Goal: Task Accomplishment & Management: Manage account settings

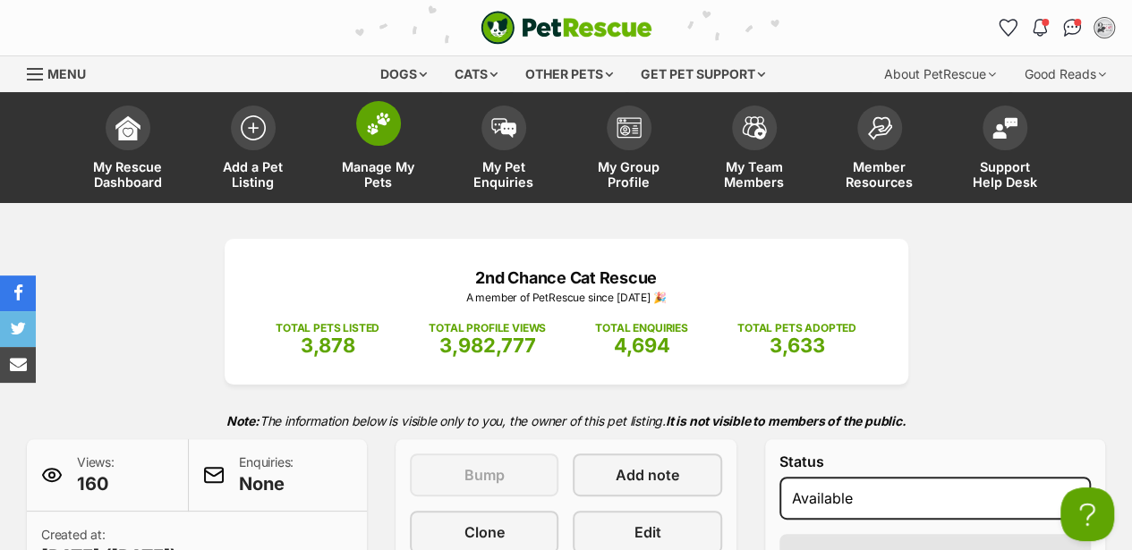
click at [388, 126] on img at bounding box center [378, 123] width 25 height 23
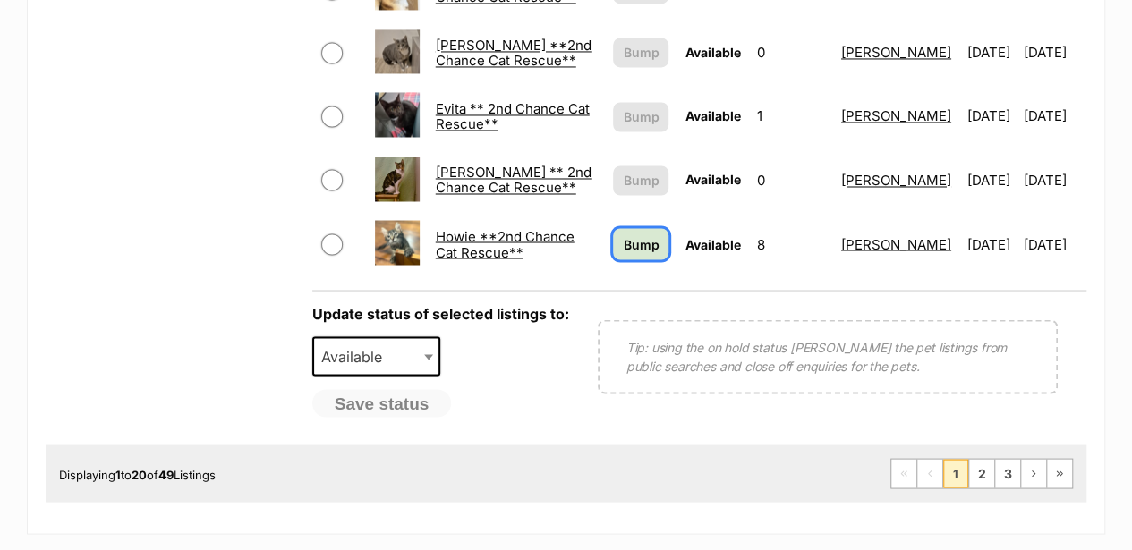
click at [623, 234] on span "Bump" at bounding box center [641, 243] width 36 height 19
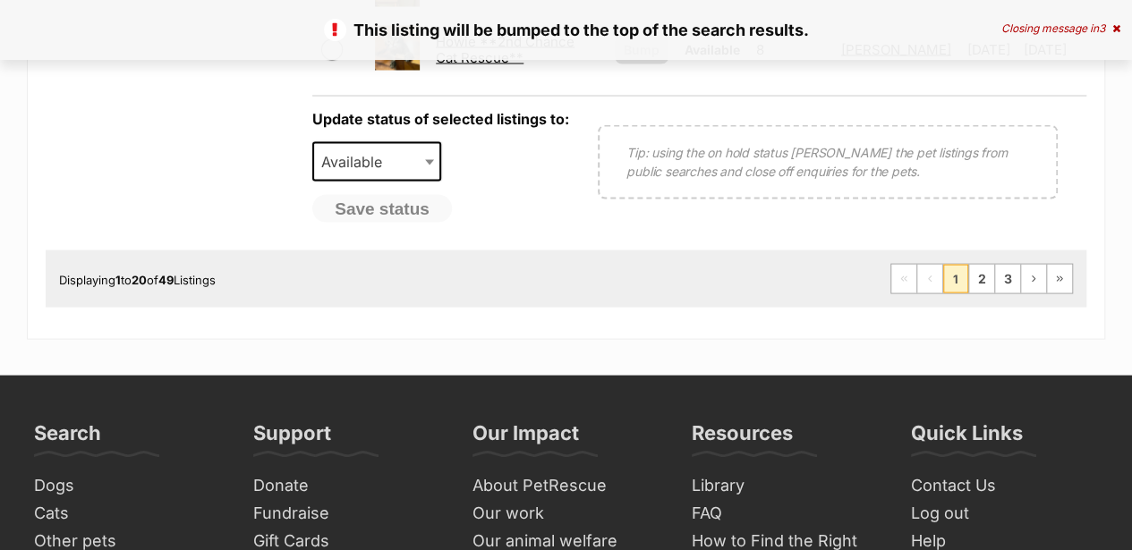
scroll to position [1730, 0]
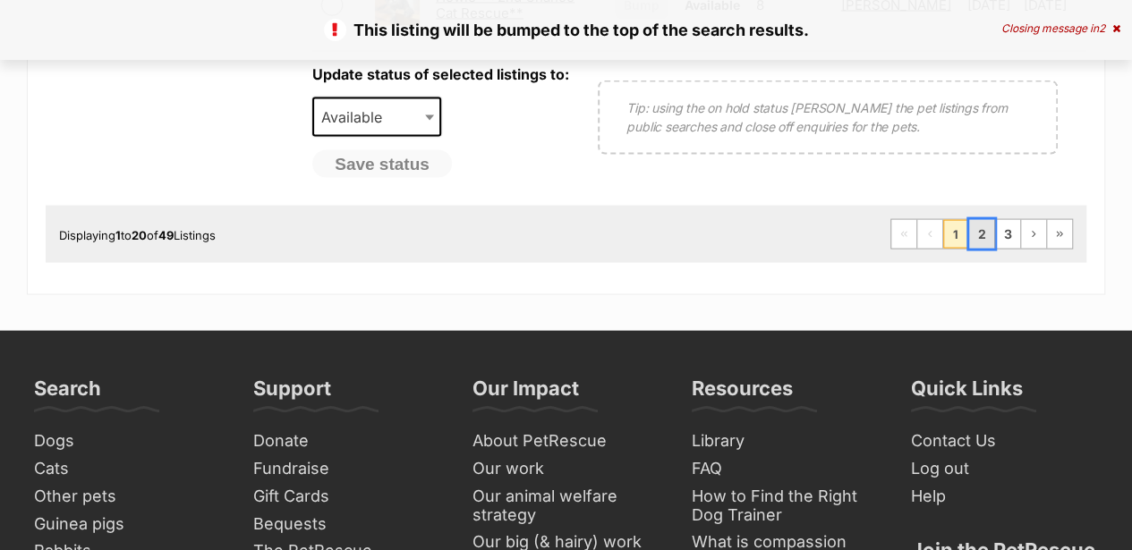
click at [987, 222] on link "2" at bounding box center [981, 234] width 25 height 29
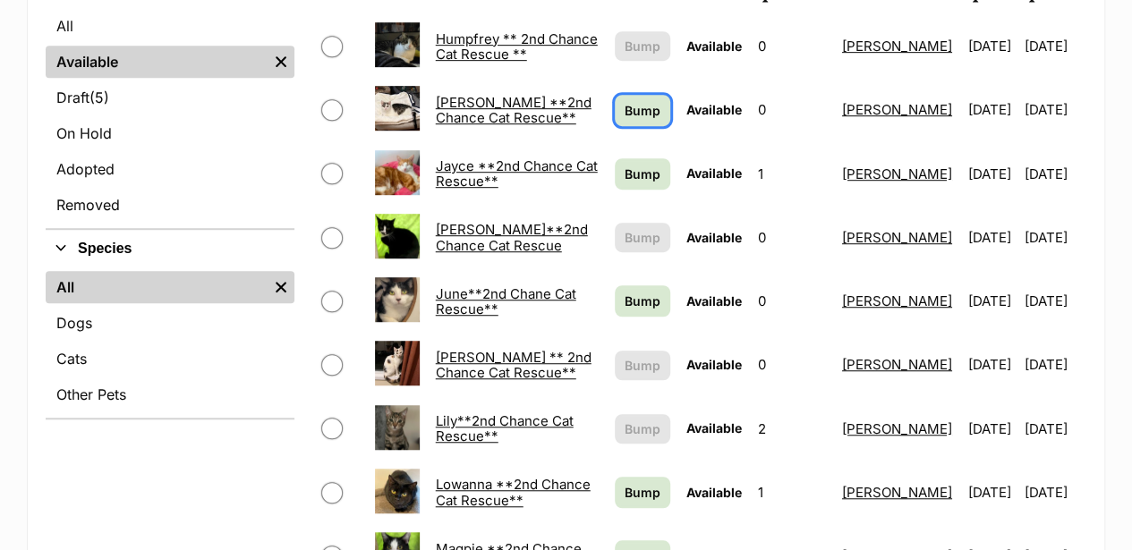
click at [625, 101] on span "Bump" at bounding box center [643, 110] width 36 height 19
click at [625, 165] on span "Bump" at bounding box center [643, 174] width 36 height 19
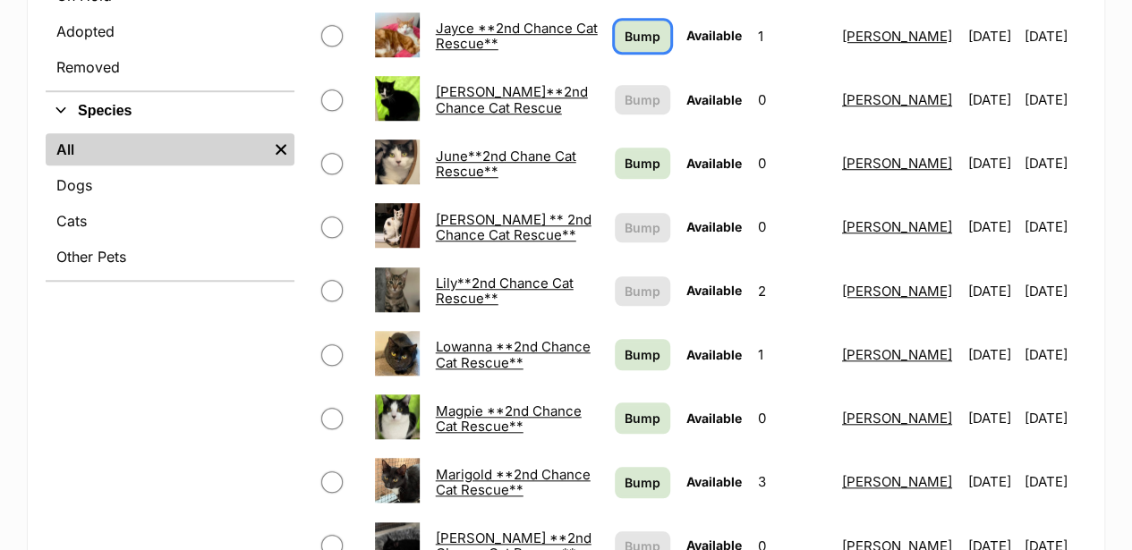
scroll to position [716, 0]
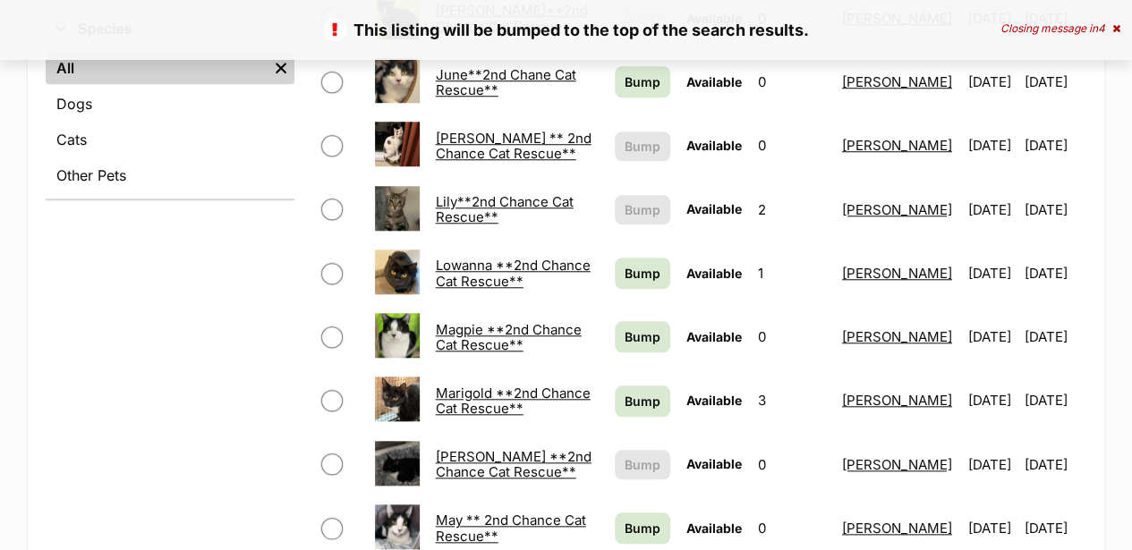
scroll to position [954, 0]
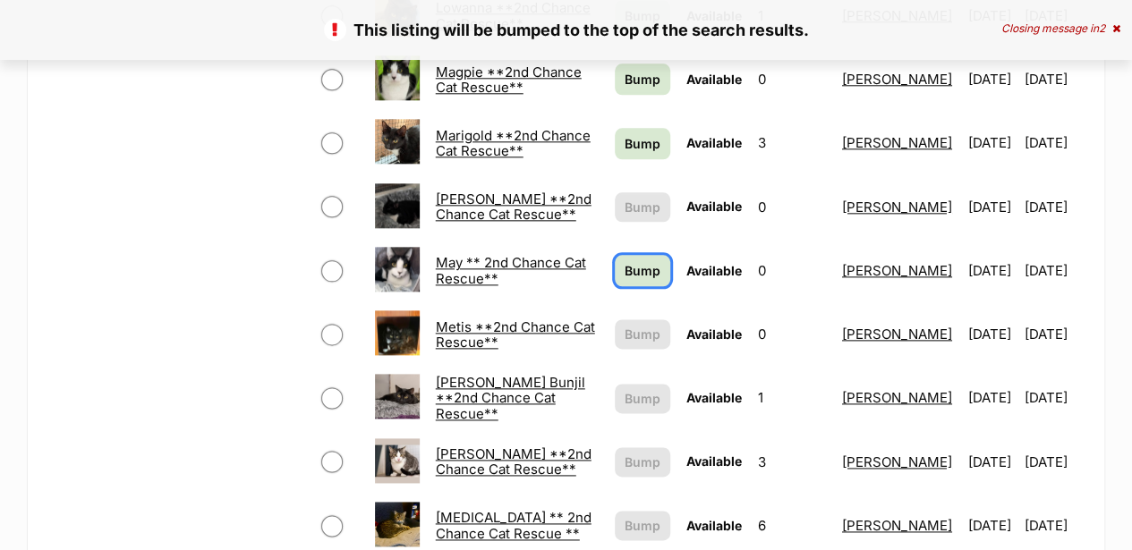
click at [625, 261] on span "Bump" at bounding box center [643, 270] width 36 height 19
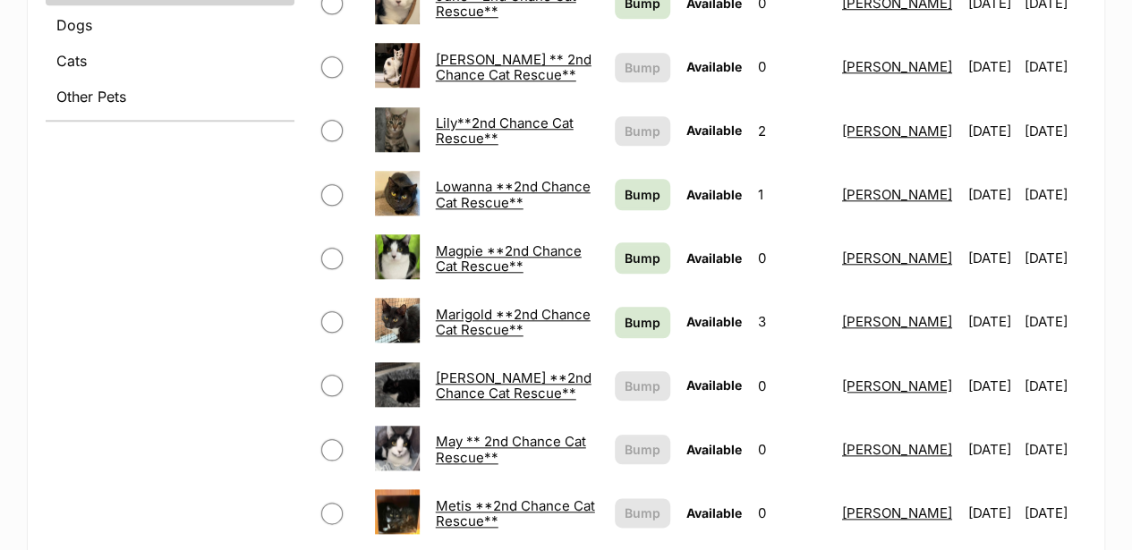
scroll to position [775, 0]
click at [476, 433] on link "May ** 2nd Chance Cat Rescue**" at bounding box center [511, 449] width 150 height 32
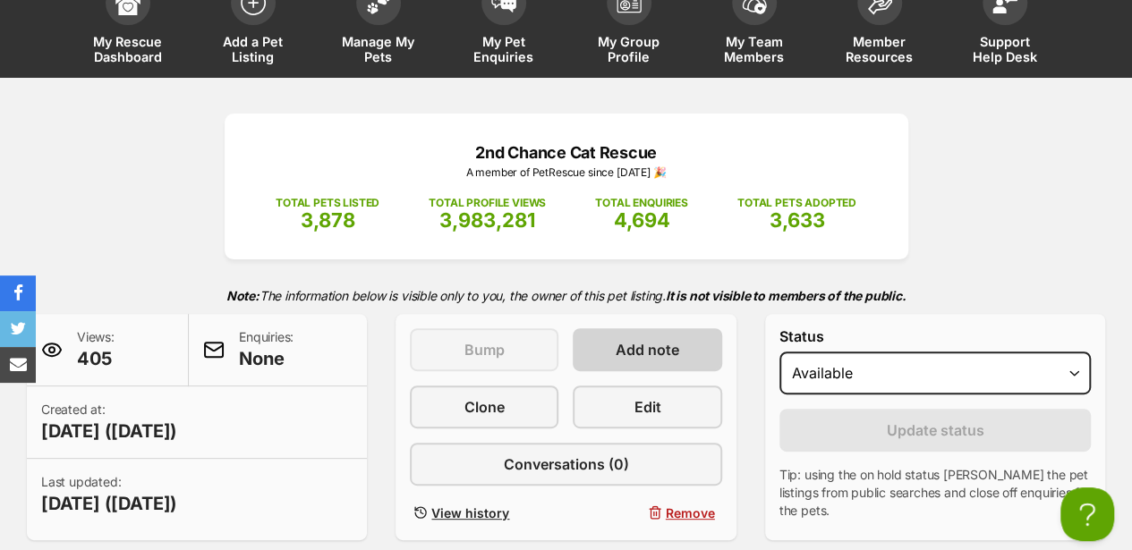
scroll to position [119, 0]
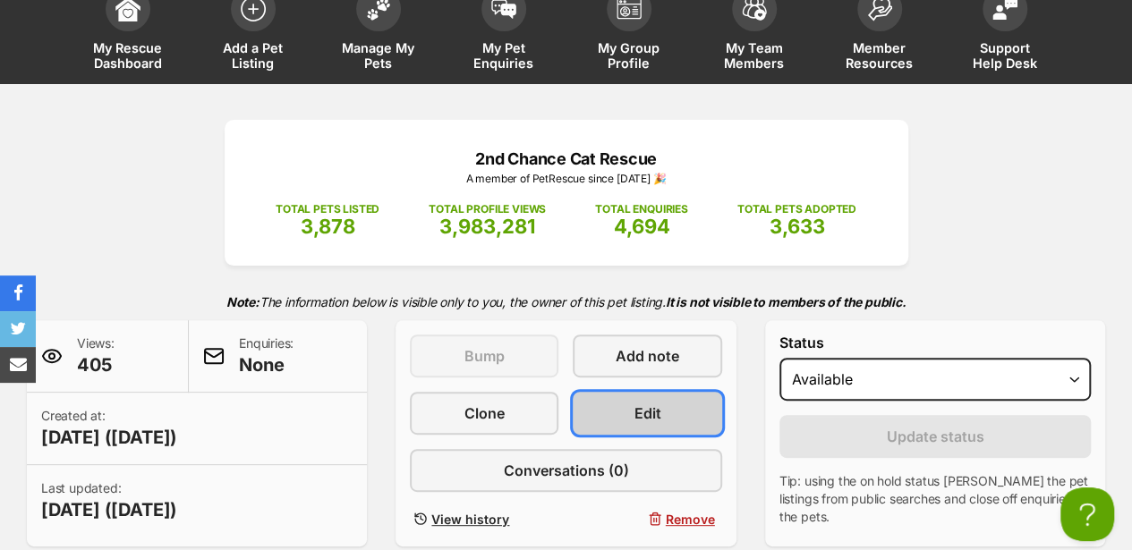
click at [665, 419] on link "Edit" at bounding box center [647, 413] width 149 height 43
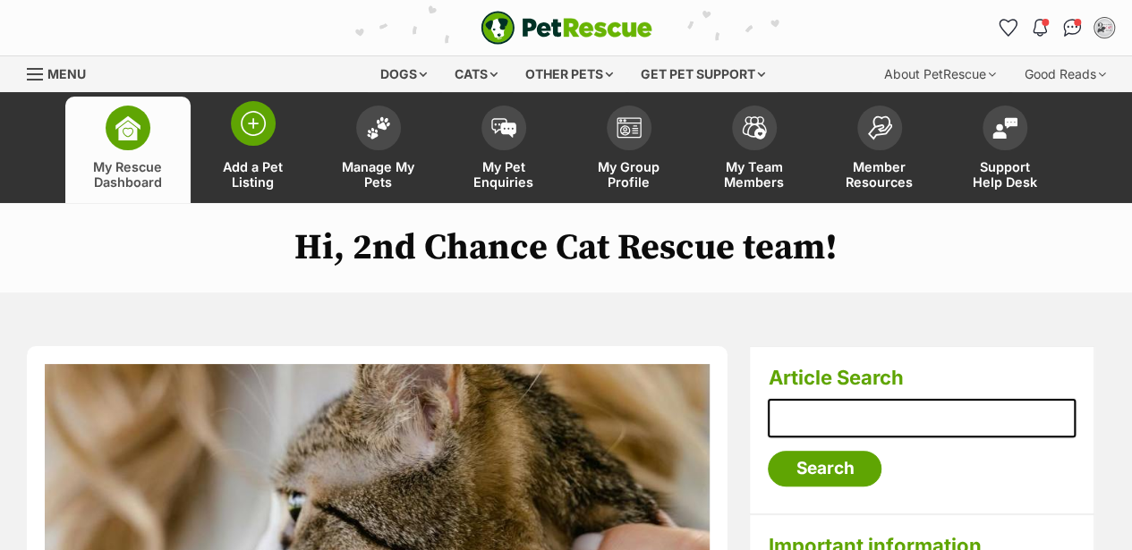
click at [251, 127] on img at bounding box center [253, 123] width 25 height 25
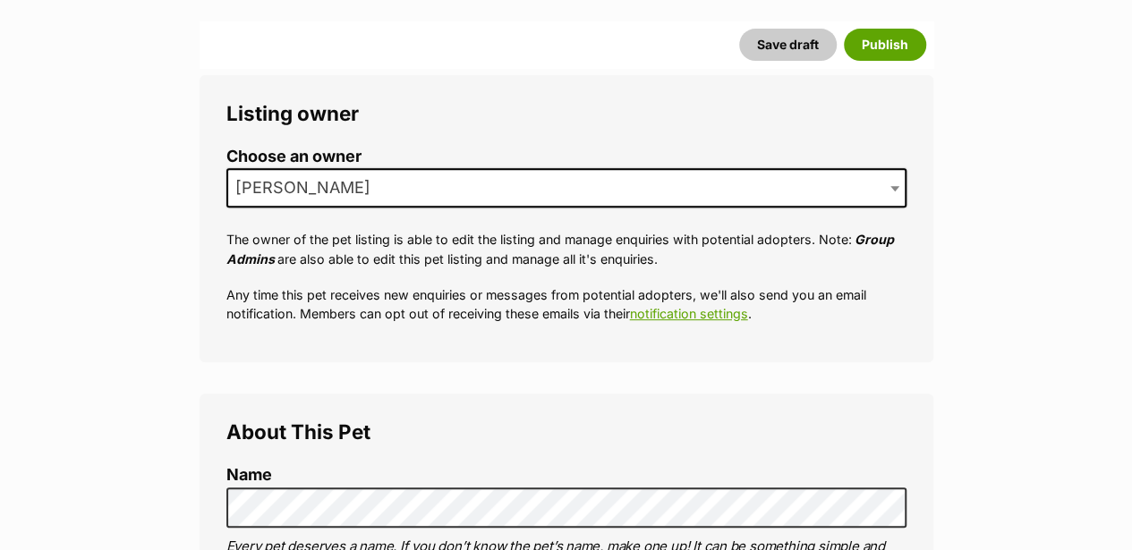
scroll to position [537, 0]
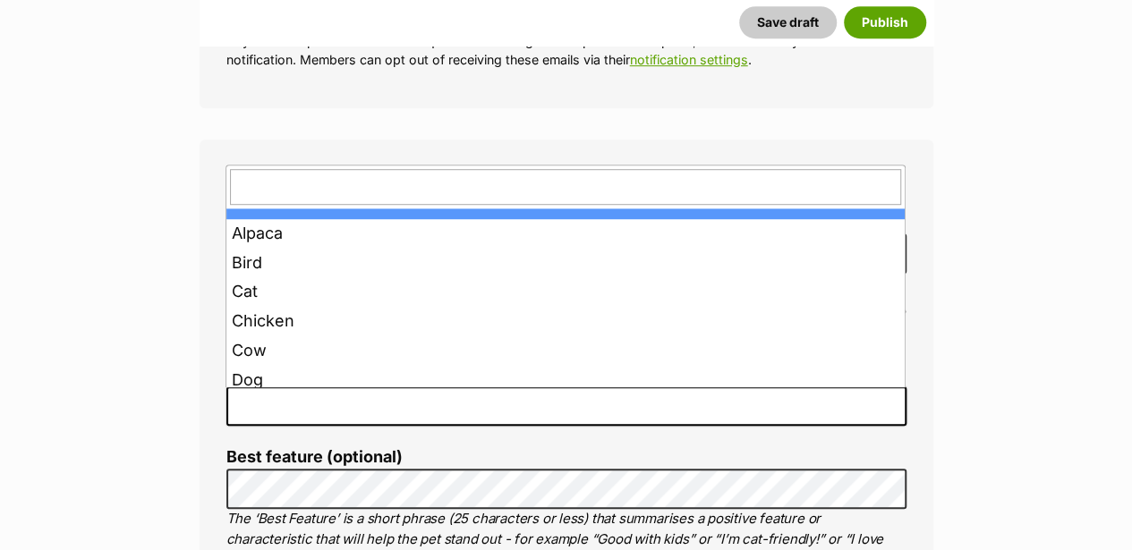
click at [252, 395] on span at bounding box center [566, 406] width 680 height 39
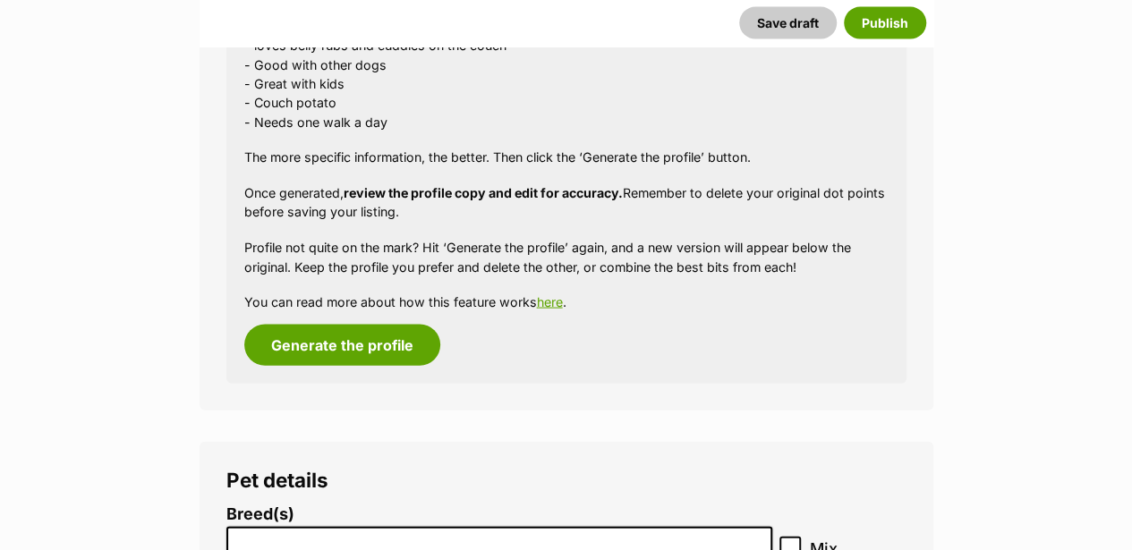
scroll to position [1774, 0]
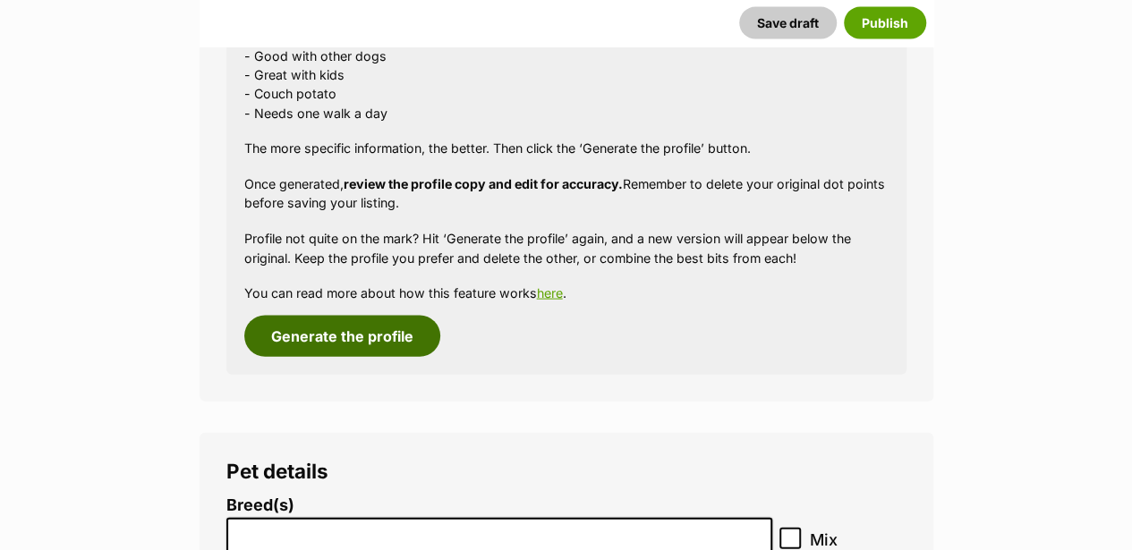
click at [391, 338] on button "Generate the profile" at bounding box center [342, 336] width 196 height 41
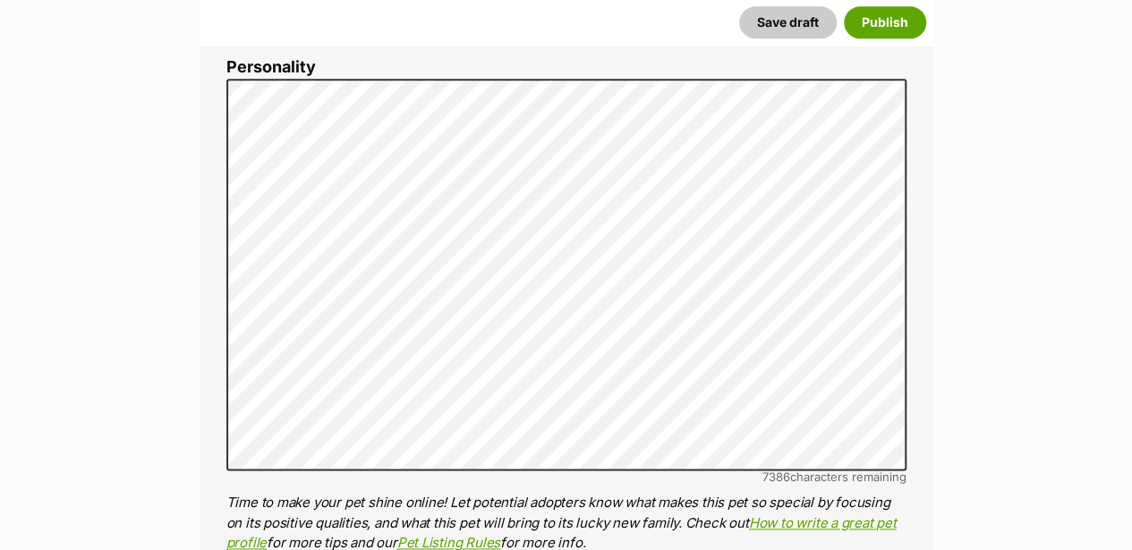
scroll to position [148, 0]
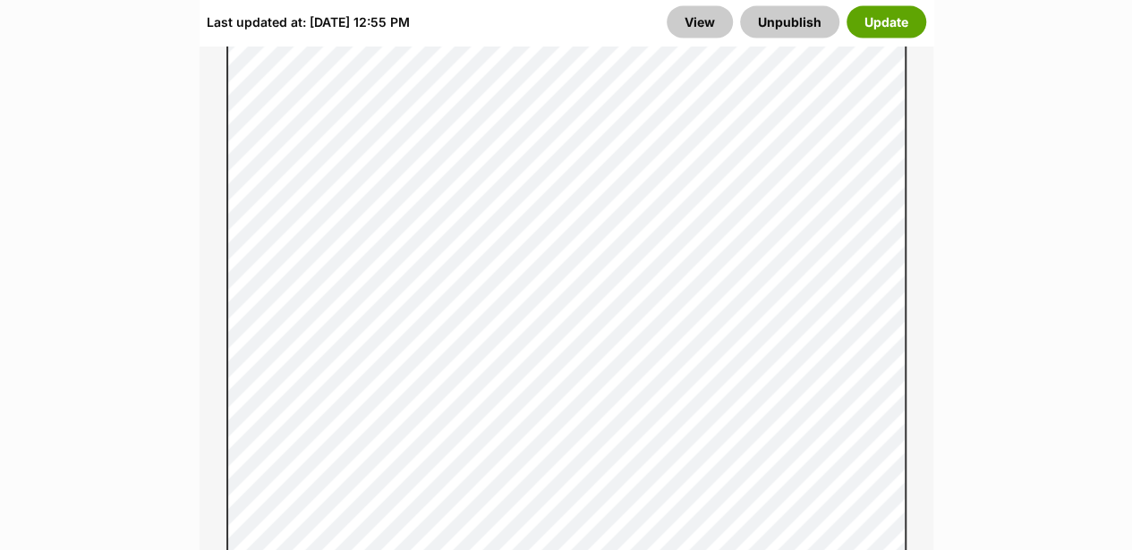
scroll to position [1849, 0]
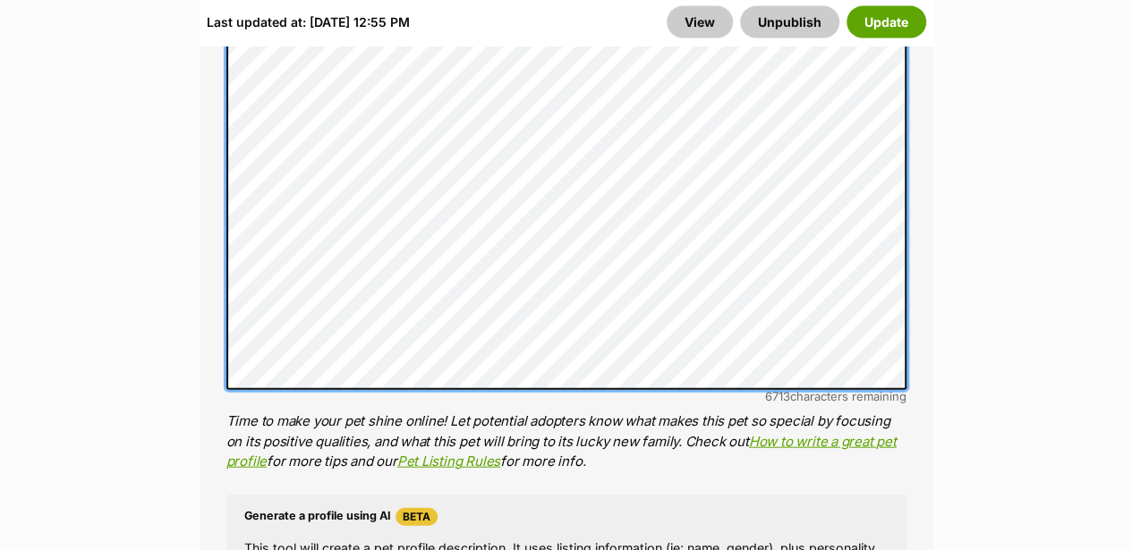
scroll to position [1864, 0]
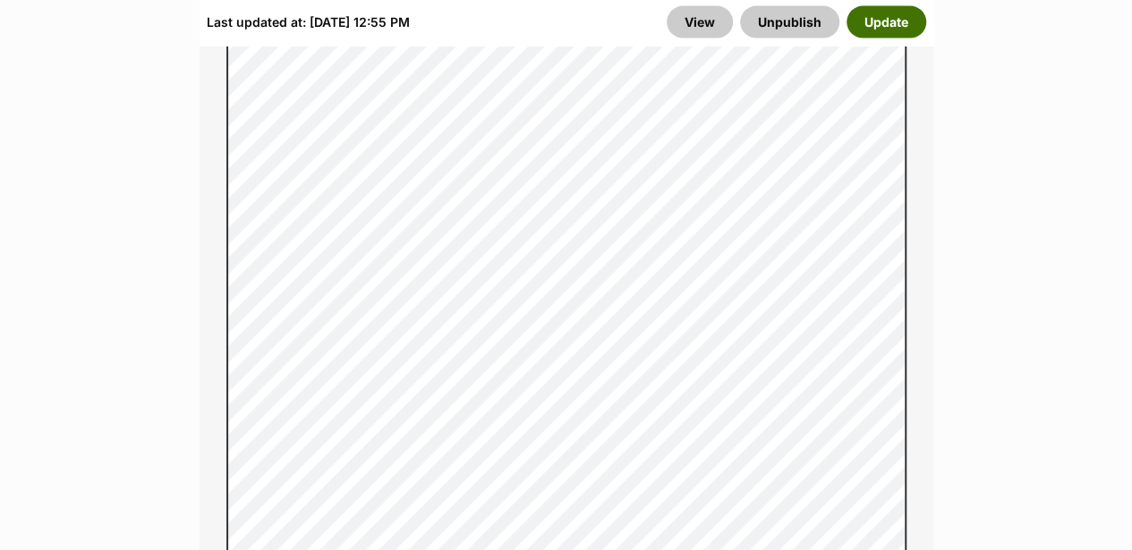
click at [898, 27] on button "Update" at bounding box center [887, 22] width 80 height 32
